Goal: Task Accomplishment & Management: Manage account settings

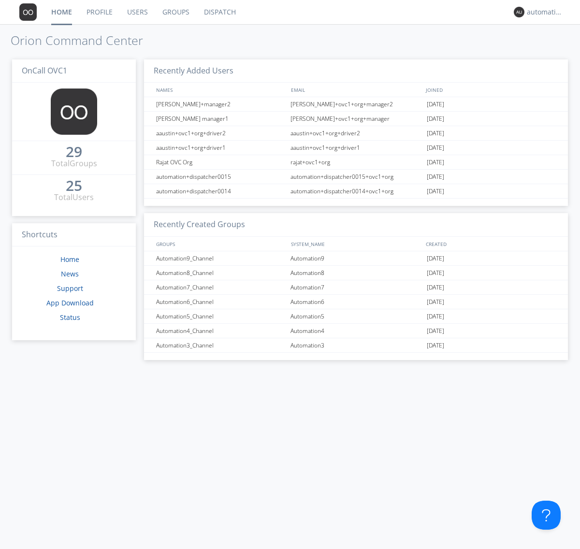
click at [175, 12] on link "Groups" at bounding box center [176, 12] width 42 height 24
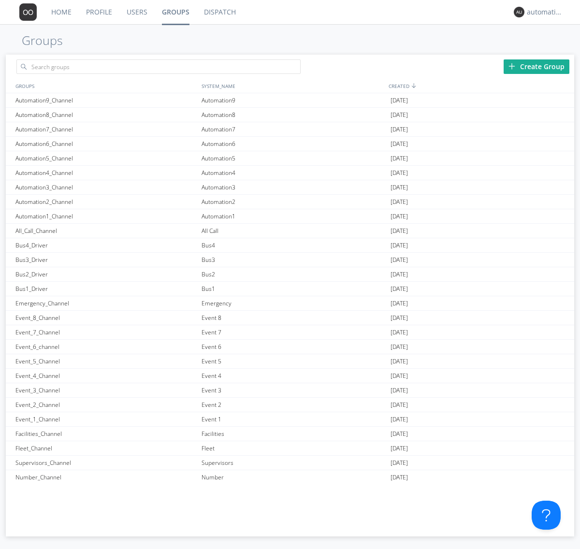
click at [536, 66] on div "Create Group" at bounding box center [536, 66] width 66 height 14
click at [175, 12] on link "Groups" at bounding box center [176, 12] width 42 height 24
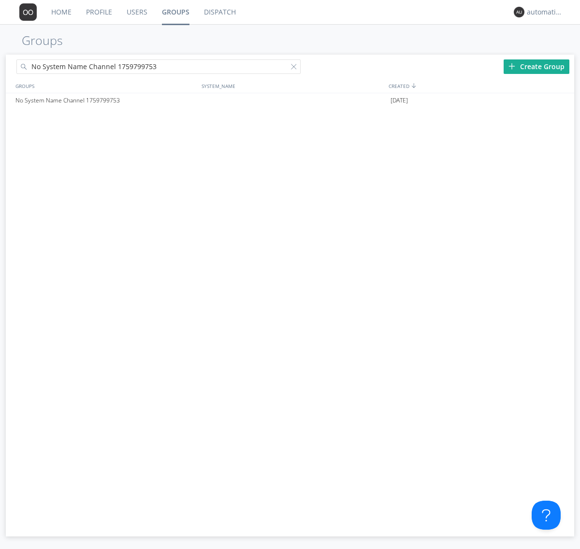
type input "No System Name Channel 1759799753"
click at [296, 68] on div at bounding box center [296, 69] width 10 height 10
type input "No System Name Channel 1759799753"
click at [106, 100] on div "No System Name Channel 1759799753" at bounding box center [106, 100] width 186 height 14
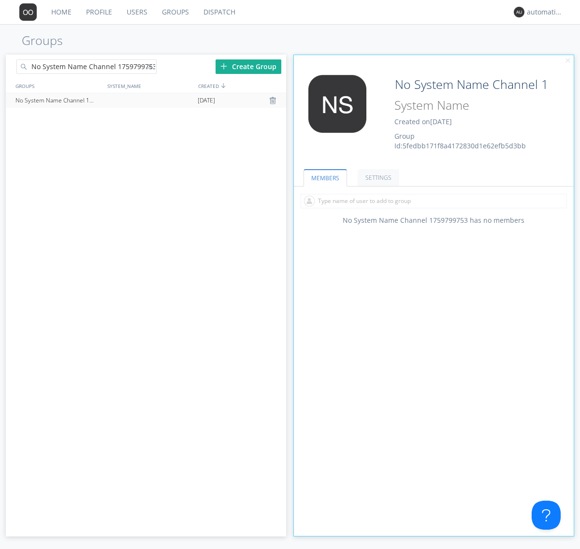
type input "System Name 1759799753"
click at [151, 68] on div at bounding box center [152, 69] width 10 height 10
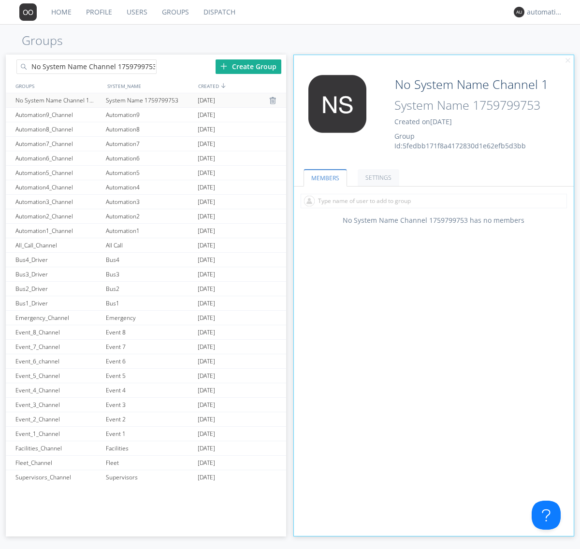
type input "No System Name Channel 1759799753"
click at [58, 100] on div "No System Name Channel 1759799753" at bounding box center [58, 100] width 90 height 14
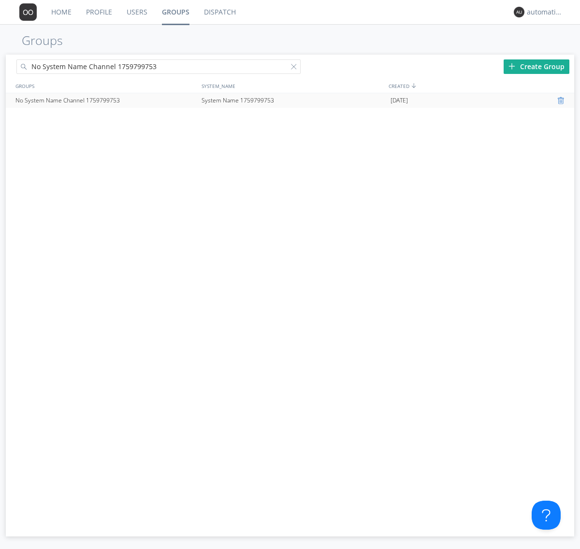
click at [561, 100] on div at bounding box center [562, 101] width 10 height 8
